Goal: Transaction & Acquisition: Download file/media

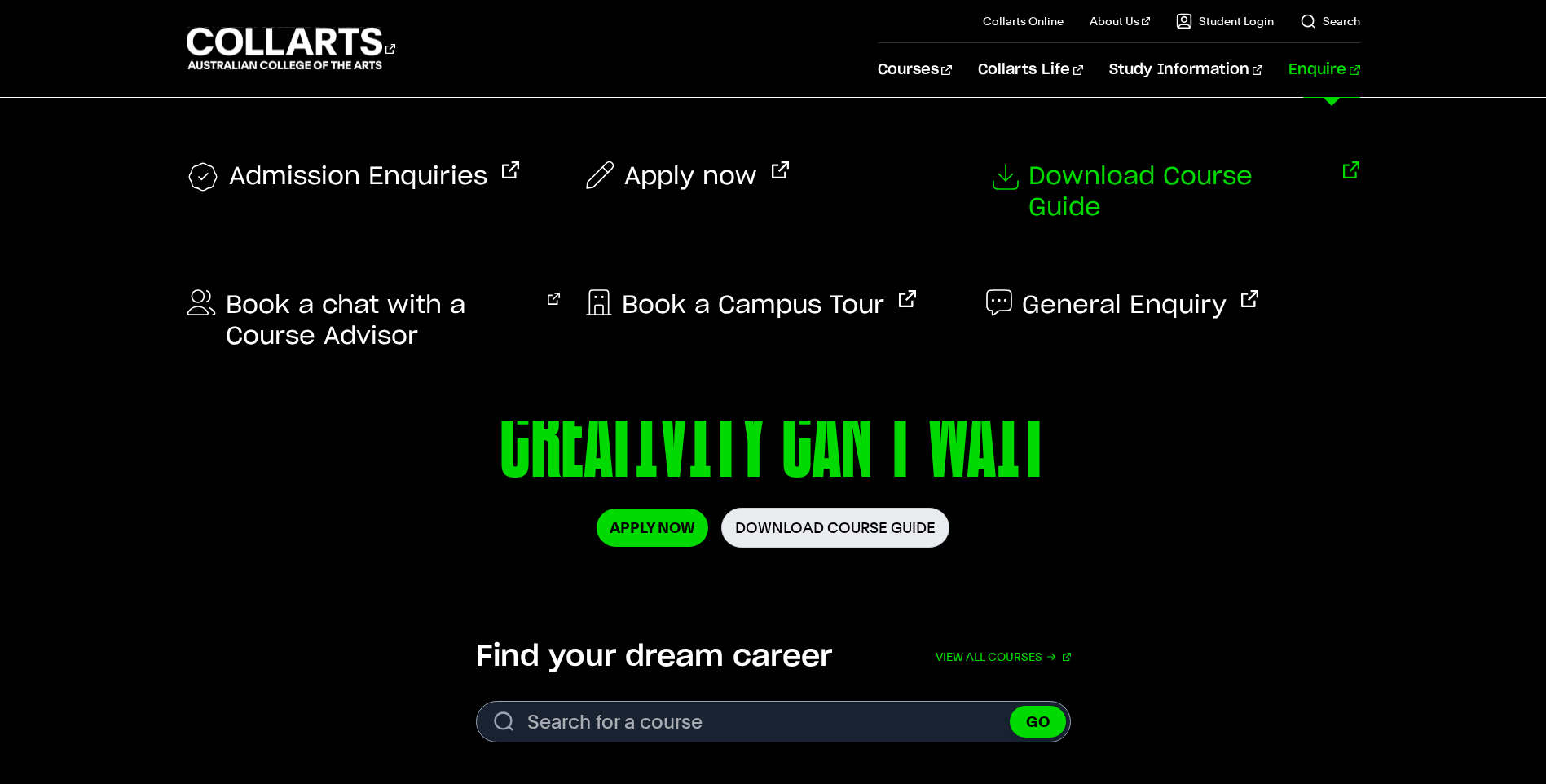
click at [1170, 187] on span "Download Course Guide" at bounding box center [1178, 192] width 300 height 62
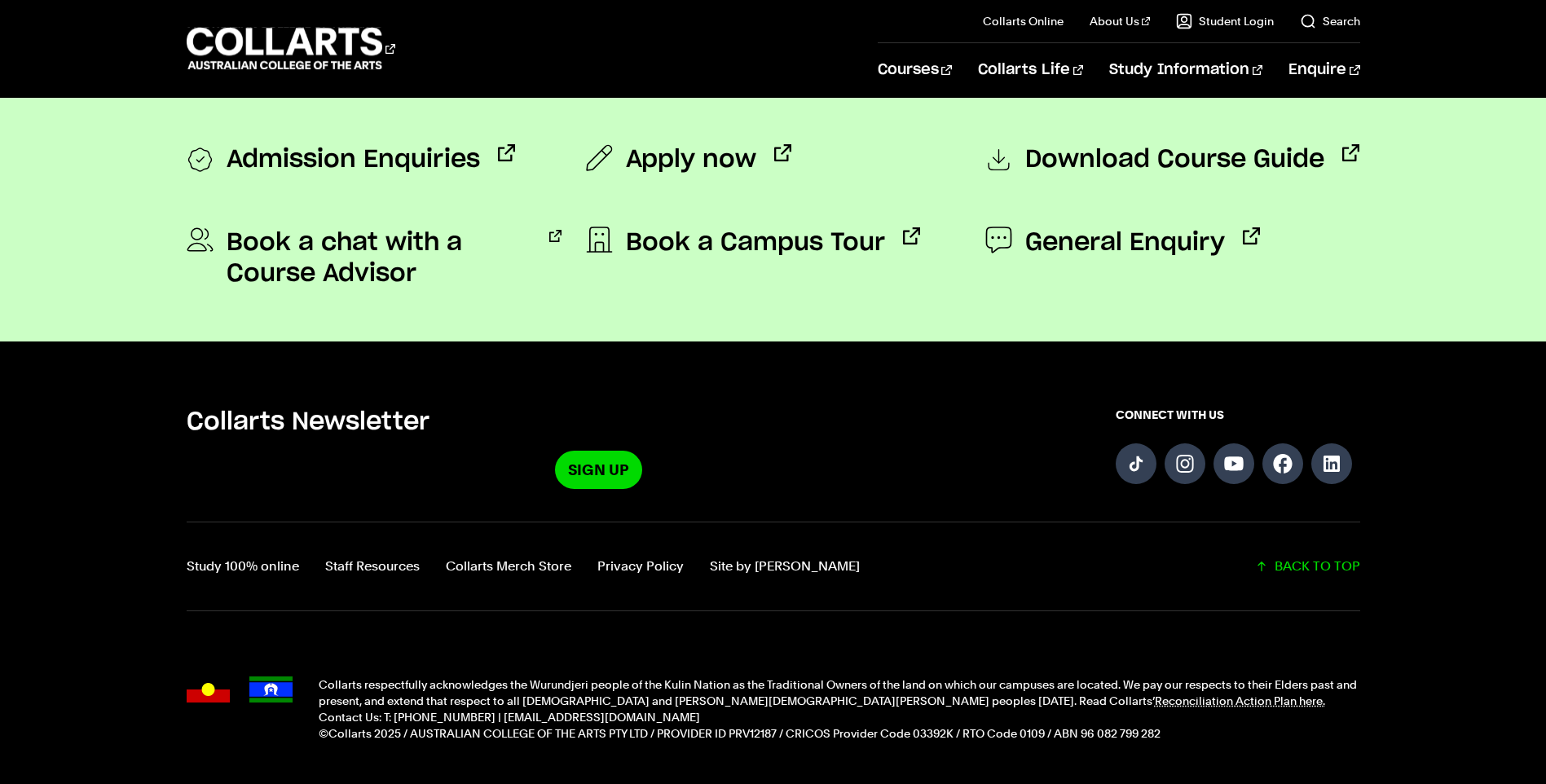
scroll to position [1303, 0]
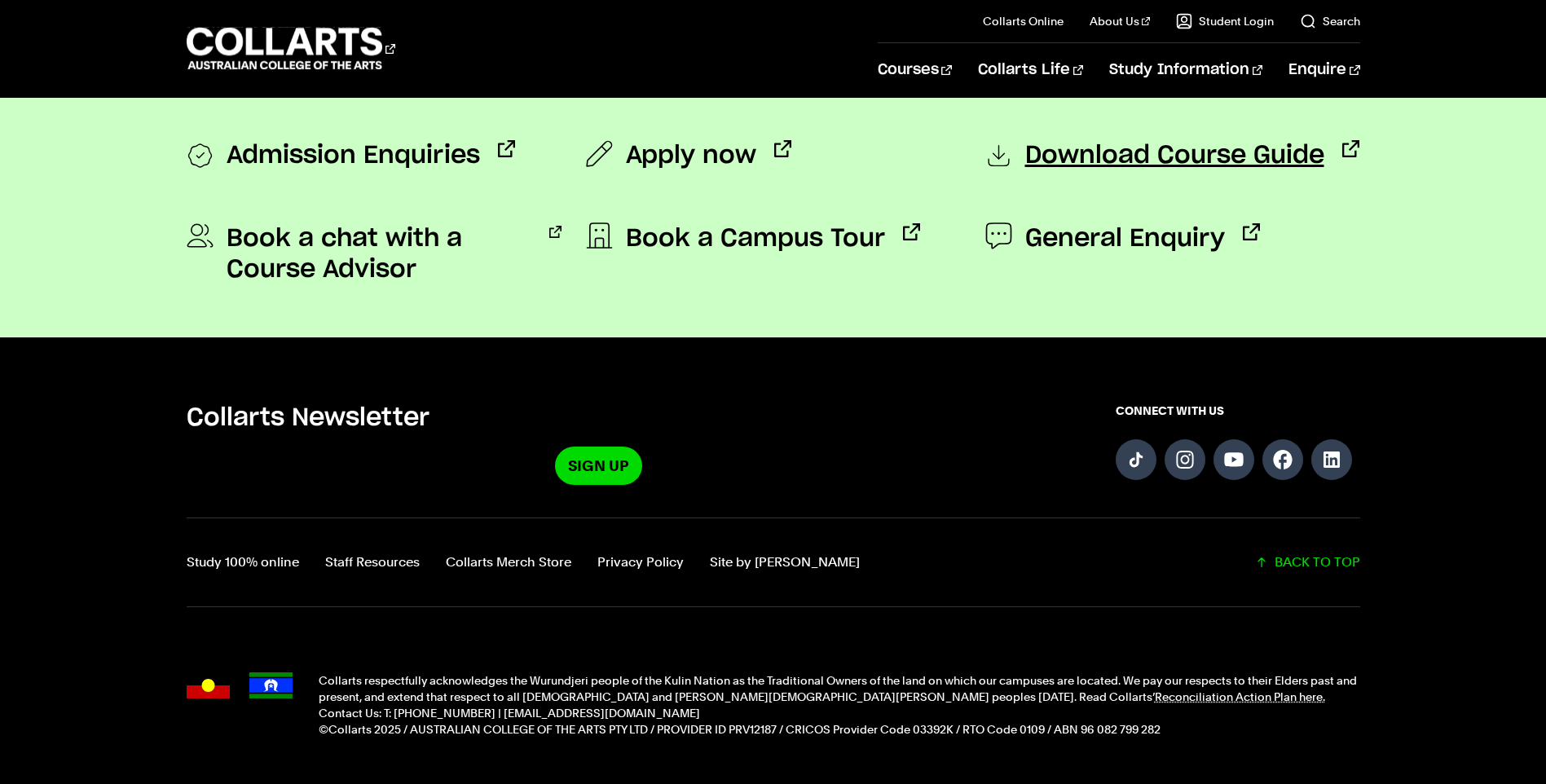
click at [1188, 163] on span "Download Course Guide" at bounding box center [1175, 156] width 299 height 32
